Goal: Check status: Check status

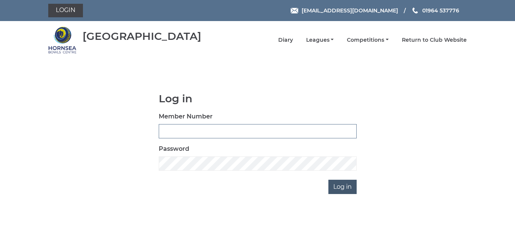
type input "0086"
click at [346, 188] on input "Log in" at bounding box center [342, 187] width 28 height 14
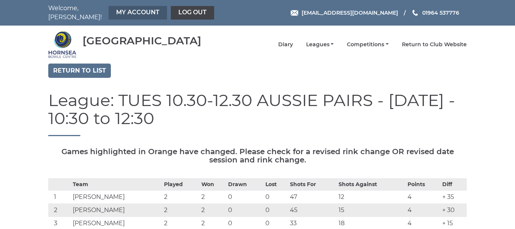
click at [123, 9] on link "My Account" at bounding box center [137, 13] width 58 height 14
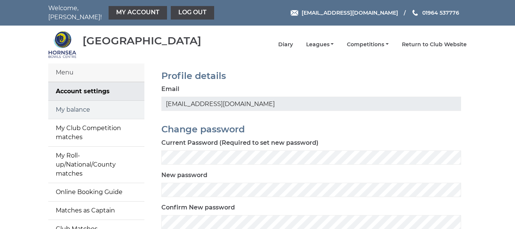
click at [86, 105] on link "My balance" at bounding box center [96, 110] width 96 height 18
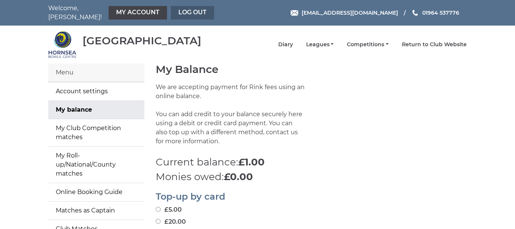
click at [178, 9] on link "Log out" at bounding box center [192, 13] width 43 height 14
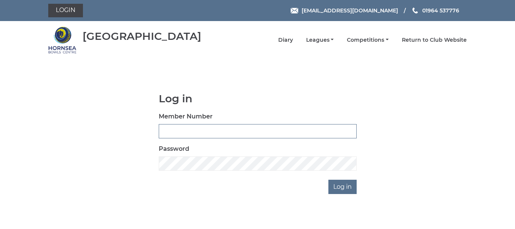
type input "0086"
click at [334, 26] on div "[GEOGRAPHIC_DATA] Diary Leagues Club leagues - Winter 2025-6 Club leagues - Sum…" at bounding box center [257, 40] width 429 height 32
